Goal: Consume media (video, audio): Consume media (video, audio)

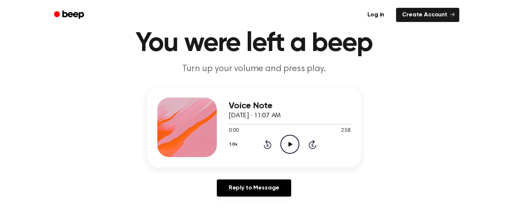
scroll to position [33, 0]
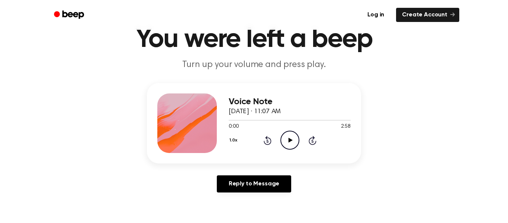
click at [293, 142] on icon "Play Audio" at bounding box center [289, 140] width 19 height 19
click at [293, 140] on icon "Pause Audio" at bounding box center [289, 140] width 19 height 19
click at [290, 138] on icon "Play Audio" at bounding box center [289, 140] width 19 height 19
click at [289, 141] on icon at bounding box center [289, 140] width 3 height 5
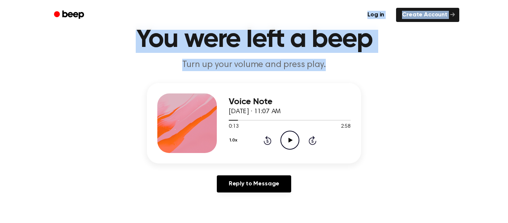
drag, startPoint x: 132, startPoint y: 15, endPoint x: 482, endPoint y: 70, distance: 353.9
click at [428, 40] on h1 "You were left a beep" at bounding box center [254, 39] width 381 height 27
